Goal: Task Accomplishment & Management: Use online tool/utility

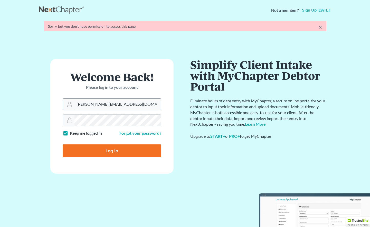
click at [129, 109] on form "Welcome Back! Please log in to your account Email Address [PERSON_NAME][EMAIL_A…" at bounding box center [111, 116] width 123 height 115
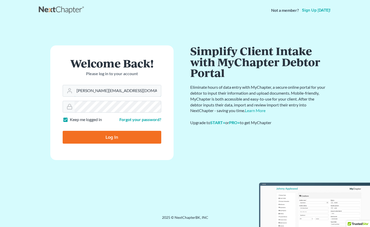
drag, startPoint x: 88, startPoint y: 90, endPoint x: 175, endPoint y: 95, distance: 87.2
click at [173, 95] on div "Welcome Back! Please log in to your account Email Address [PERSON_NAME][EMAIL_A…" at bounding box center [112, 117] width 146 height 145
type input "[PERSON_NAME][EMAIL_ADDRESS][DOMAIN_NAME]"
click at [63, 131] on input "Log In" at bounding box center [112, 137] width 99 height 13
type input "Thinking..."
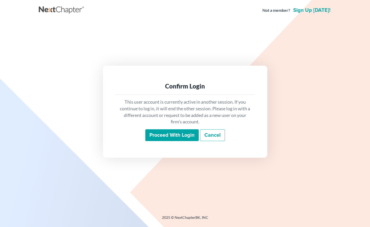
click at [165, 133] on input "Proceed with login" at bounding box center [171, 135] width 53 height 12
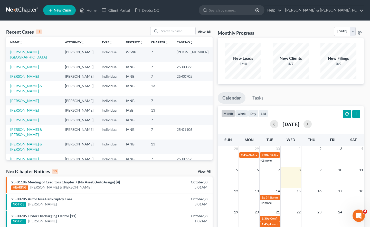
click at [25, 142] on link "[PERSON_NAME] & [PERSON_NAME]" at bounding box center [26, 147] width 32 height 10
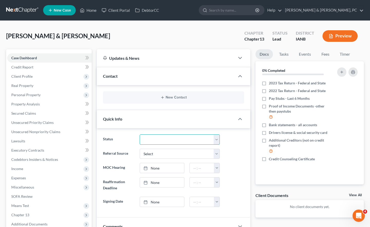
click at [185, 138] on select "Discharged Dismissed Filed Filed / Pre 341 Final Course Needed Inactive In Prog…" at bounding box center [180, 140] width 80 height 10
select select "6"
click at [140, 135] on select "Discharged Dismissed Filed Filed / Pre 341 Final Course Needed Inactive In Prog…" at bounding box center [180, 140] width 80 height 10
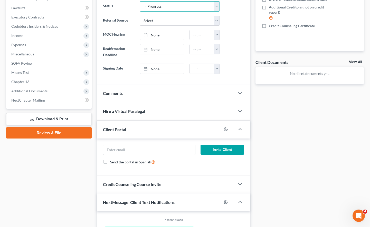
scroll to position [152, 0]
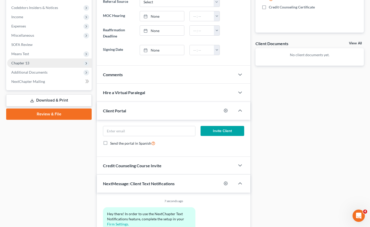
click at [40, 64] on span "Chapter 13" at bounding box center [49, 63] width 85 height 9
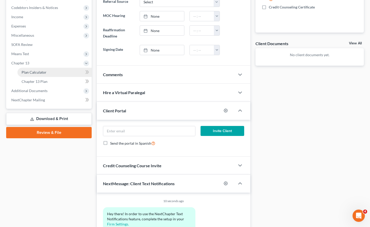
click at [35, 73] on span "Plan Calculator" at bounding box center [34, 72] width 25 height 4
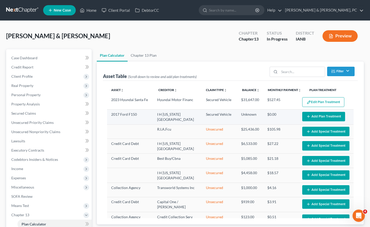
select select "59"
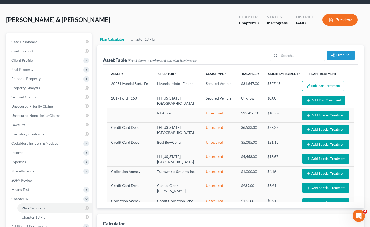
scroll to position [17, 0]
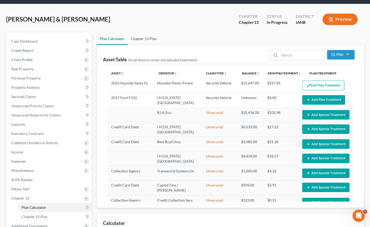
click at [144, 39] on link "Chapter 13 Plan" at bounding box center [144, 39] width 32 height 12
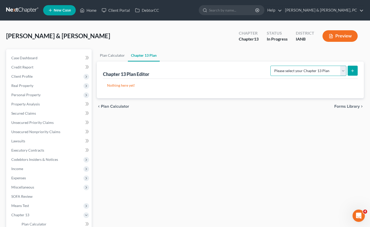
click at [295, 70] on select "Please select your Chapter 13 Plan National Form Plan - Official Form 113" at bounding box center [309, 71] width 76 height 10
select select "0"
click at [272, 66] on select "Please select your Chapter 13 Plan National Form Plan - Official Form 113" at bounding box center [309, 71] width 76 height 10
click at [355, 70] on button "submit" at bounding box center [353, 71] width 10 height 10
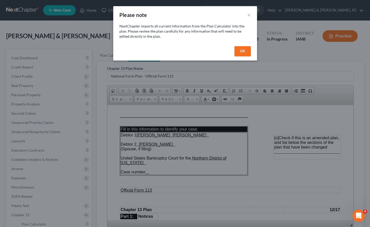
click at [240, 50] on button "OK" at bounding box center [243, 51] width 16 height 10
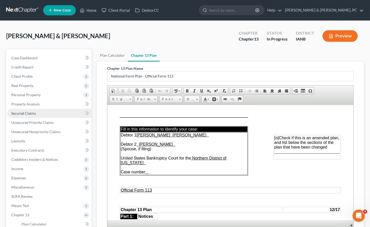
click at [32, 114] on span "Secured Claims" at bounding box center [23, 113] width 25 height 4
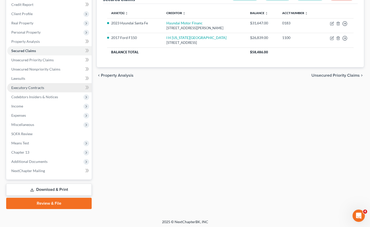
scroll to position [64, 0]
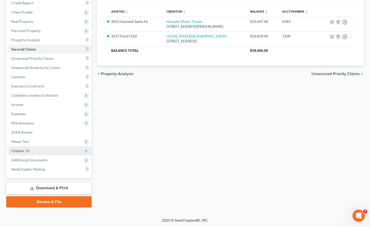
click at [32, 151] on span "Chapter 13" at bounding box center [49, 150] width 85 height 9
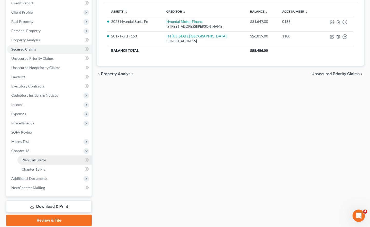
click at [37, 159] on span "Plan Calculator" at bounding box center [34, 160] width 25 height 4
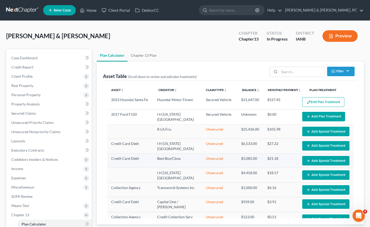
select select "59"
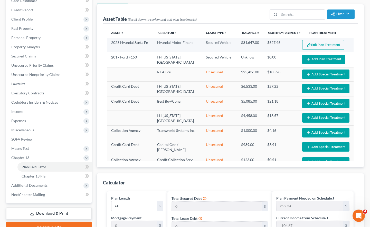
click at [322, 41] on button "Edit Plan Treatment" at bounding box center [323, 45] width 42 height 10
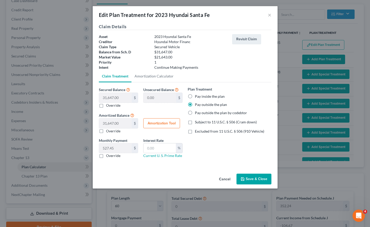
click at [249, 179] on button "Save & Close" at bounding box center [254, 179] width 35 height 11
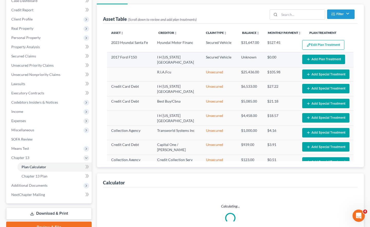
select select "59"
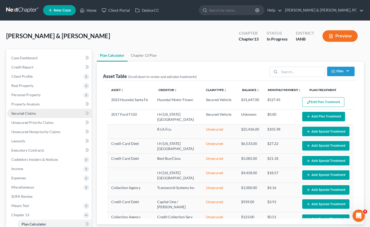
click at [21, 113] on span "Secured Claims" at bounding box center [23, 113] width 25 height 4
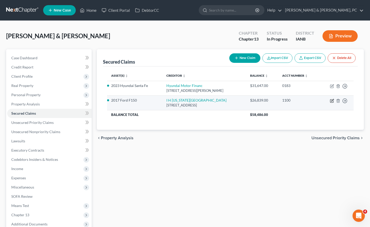
click at [333, 102] on icon "button" at bounding box center [332, 101] width 4 height 4
select select "14"
select select "0"
select select "2"
select select "0"
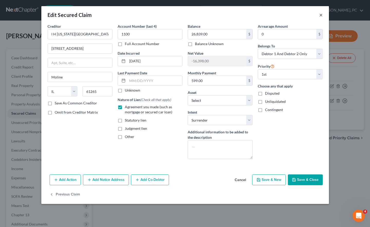
click at [321, 15] on button "×" at bounding box center [321, 15] width 4 height 6
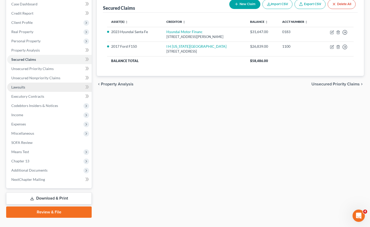
scroll to position [64, 0]
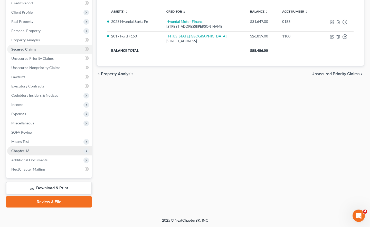
click at [38, 151] on span "Chapter 13" at bounding box center [49, 150] width 85 height 9
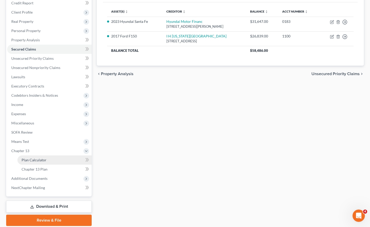
click at [47, 160] on link "Plan Calculator" at bounding box center [54, 160] width 74 height 9
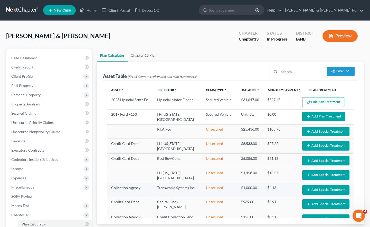
select select "59"
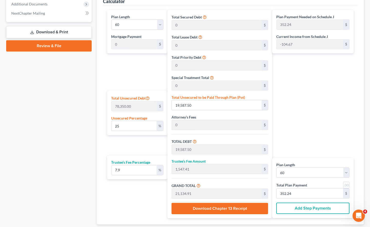
scroll to position [272, 0]
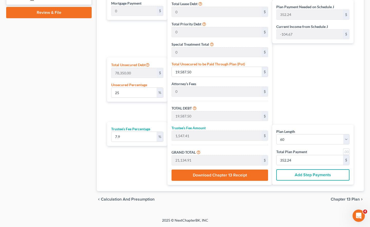
click at [213, 177] on button "Download Chapter 13 Receipt" at bounding box center [220, 175] width 97 height 11
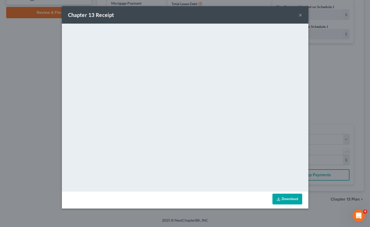
click at [301, 15] on button "×" at bounding box center [301, 15] width 4 height 6
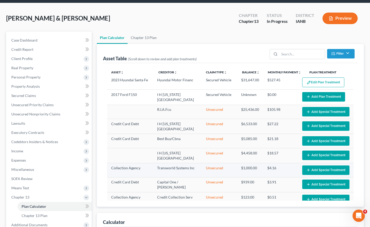
scroll to position [0, 0]
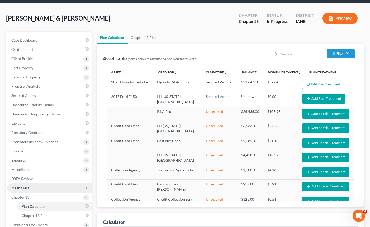
click at [34, 188] on span "Means Test" at bounding box center [49, 188] width 85 height 9
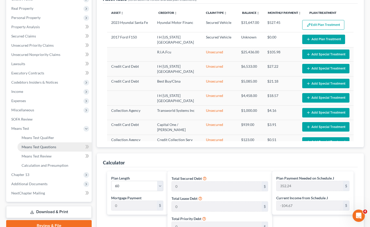
scroll to position [78, 0]
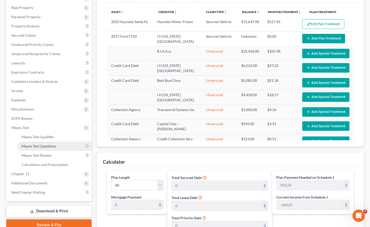
click at [47, 147] on span "Means Test Questions" at bounding box center [39, 146] width 35 height 4
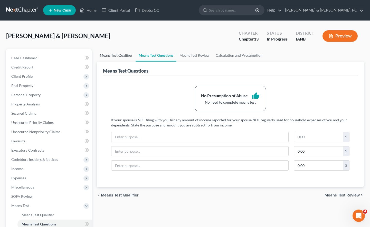
click at [109, 57] on link "Means Test Qualifier" at bounding box center [116, 55] width 39 height 12
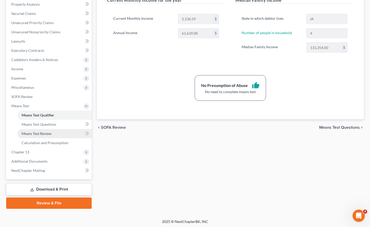
scroll to position [101, 0]
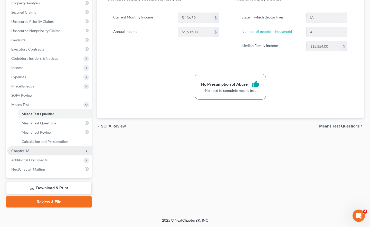
click at [37, 149] on span "Chapter 13" at bounding box center [49, 150] width 85 height 9
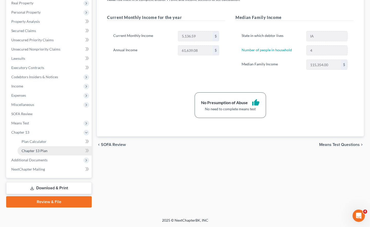
scroll to position [83, 0]
click at [47, 143] on link "Plan Calculator" at bounding box center [54, 141] width 74 height 9
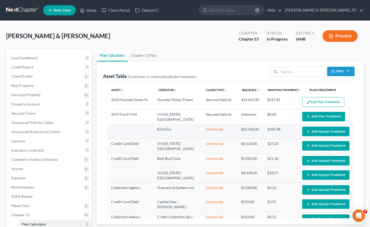
select select "59"
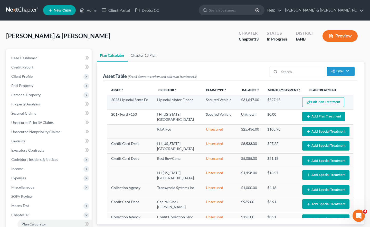
click at [320, 100] on button "Edit Plan Treatment" at bounding box center [323, 102] width 42 height 10
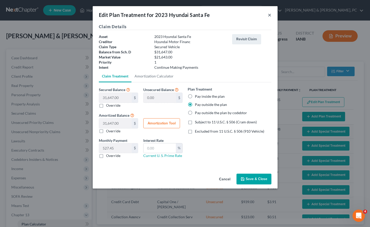
click at [271, 15] on button "×" at bounding box center [270, 15] width 4 height 6
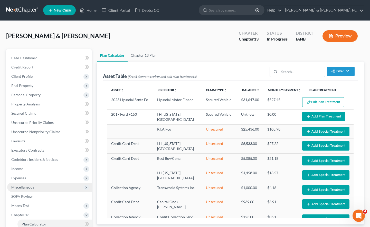
click at [35, 188] on span "Miscellaneous" at bounding box center [49, 187] width 85 height 9
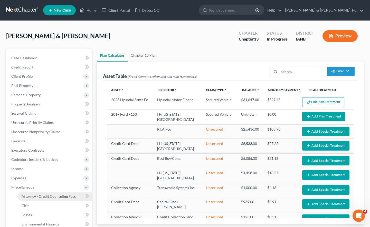
click at [45, 196] on span "Attorney / Credit Counseling Fees" at bounding box center [49, 196] width 54 height 4
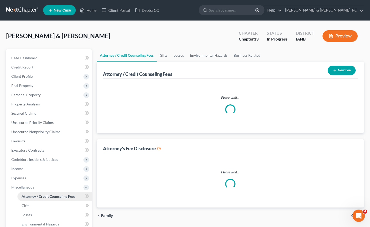
select select "0"
